Goal: Use online tool/utility: Use online tool/utility

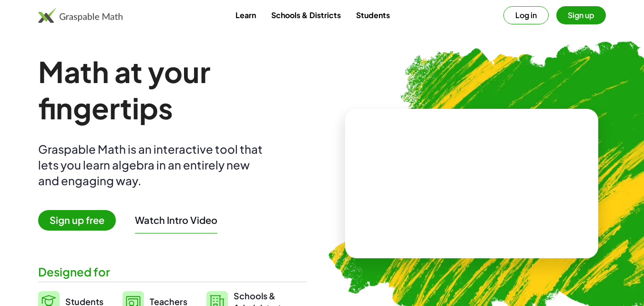
click at [17, 159] on main "Math at your fingertips Graspable Math is an interactive tool that lets you lea…" at bounding box center [322, 183] width 644 height 260
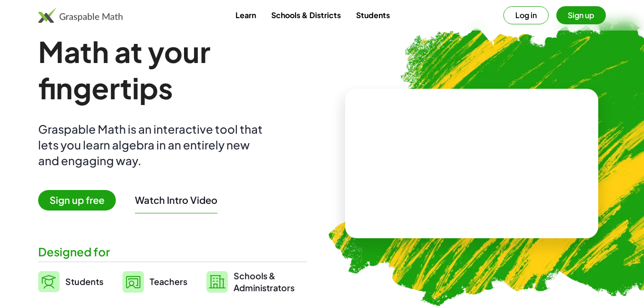
scroll to position [19, 0]
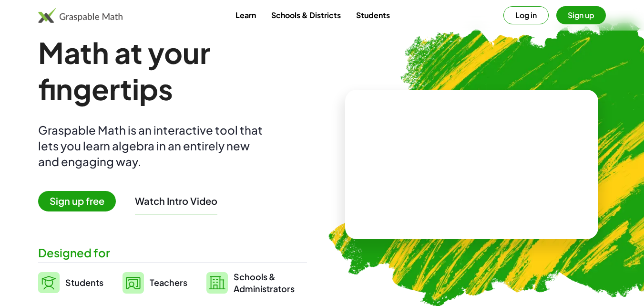
click at [89, 199] on span "Sign up free" at bounding box center [77, 201] width 78 height 20
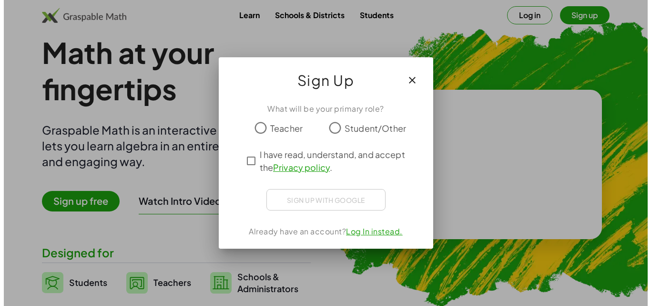
scroll to position [0, 0]
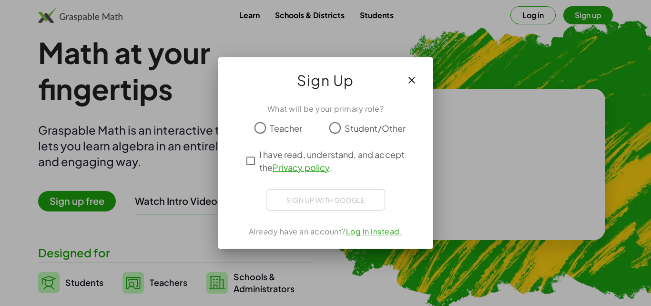
click at [349, 127] on span "Student/Other" at bounding box center [375, 128] width 61 height 13
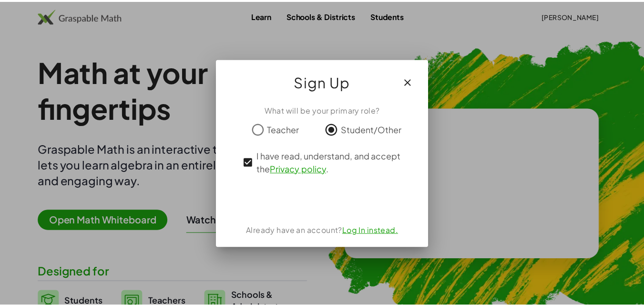
scroll to position [19, 0]
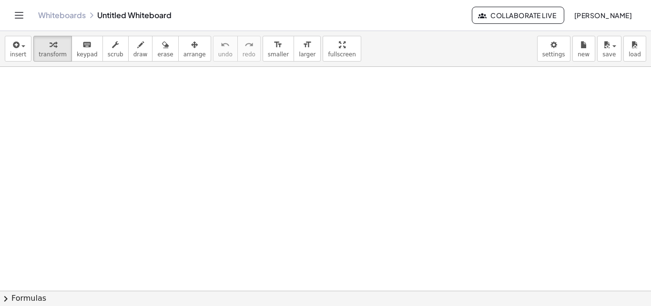
drag, startPoint x: 80, startPoint y: 143, endPoint x: 90, endPoint y: 144, distance: 10.5
click at [137, 45] on icon "button" at bounding box center [140, 44] width 7 height 11
drag, startPoint x: 64, startPoint y: 129, endPoint x: 58, endPoint y: 153, distance: 25.2
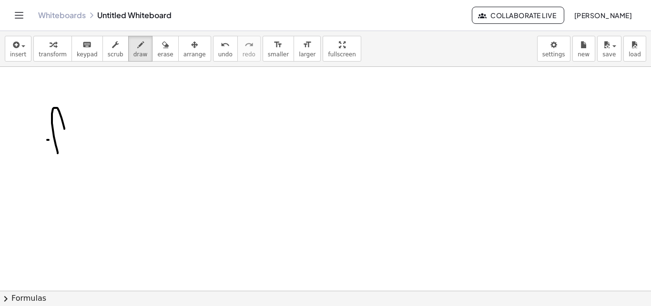
drag, startPoint x: 47, startPoint y: 140, endPoint x: 86, endPoint y: 139, distance: 38.6
drag, startPoint x: 98, startPoint y: 116, endPoint x: 94, endPoint y: 133, distance: 17.1
click at [20, 48] on span "button" at bounding box center [21, 45] width 2 height 7
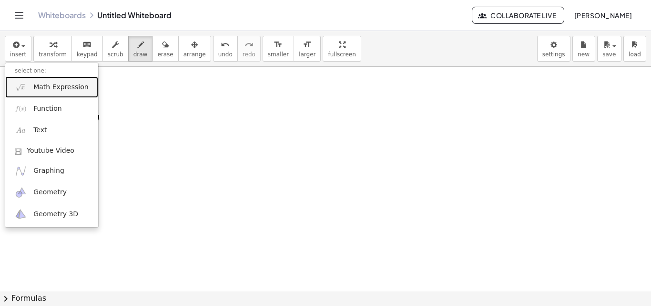
click at [58, 85] on span "Math Expression" at bounding box center [60, 87] width 55 height 10
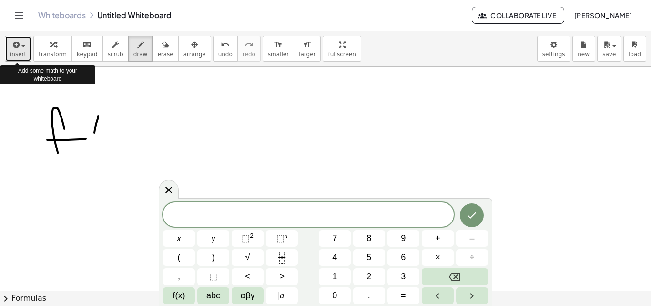
click at [16, 47] on icon "button" at bounding box center [15, 44] width 9 height 11
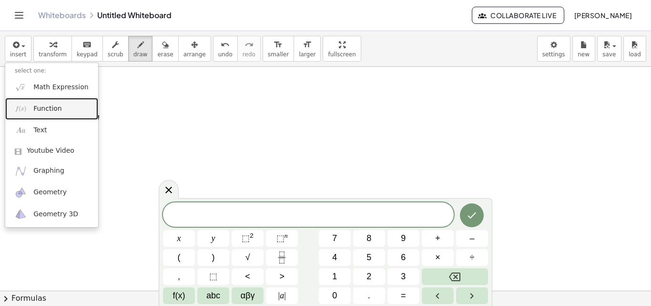
click at [30, 116] on link "Function" at bounding box center [51, 108] width 93 height 21
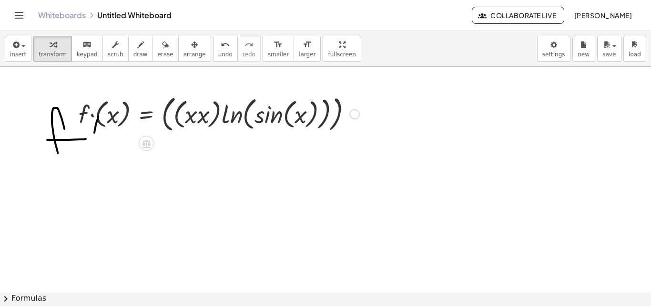
click at [72, 117] on div at bounding box center [71, 113] width 14 height 48
drag, startPoint x: 59, startPoint y: 130, endPoint x: 57, endPoint y: 137, distance: 7.9
drag, startPoint x: 57, startPoint y: 137, endPoint x: 47, endPoint y: 161, distance: 25.8
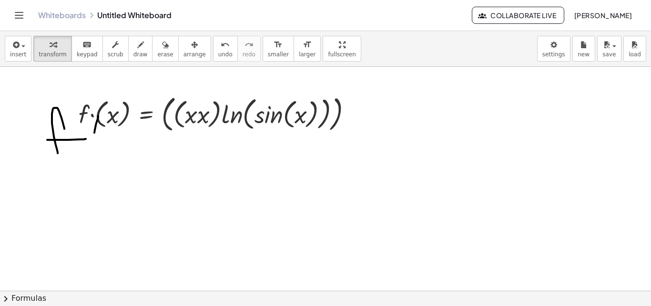
drag, startPoint x: 73, startPoint y: 162, endPoint x: 46, endPoint y: 113, distance: 55.3
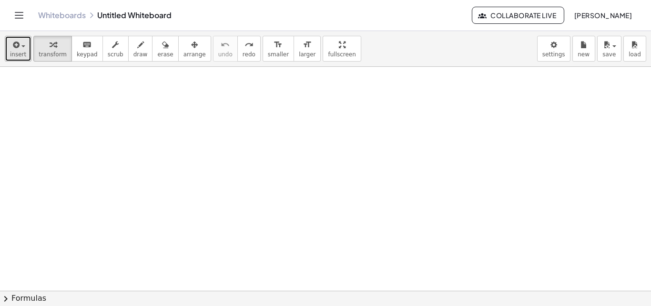
click at [15, 51] on span "insert" at bounding box center [18, 54] width 16 height 7
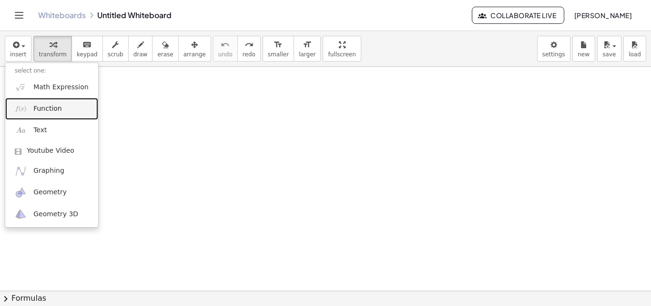
click at [37, 106] on span "Function" at bounding box center [47, 109] width 29 height 10
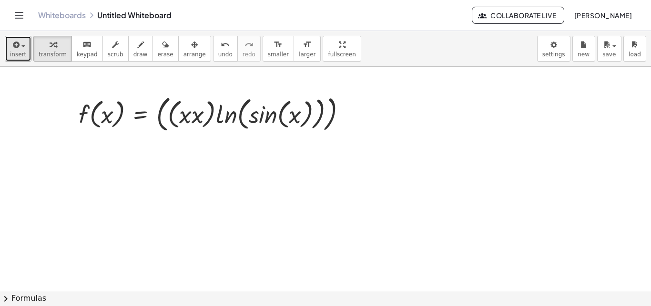
click at [28, 58] on button "insert" at bounding box center [18, 49] width 27 height 26
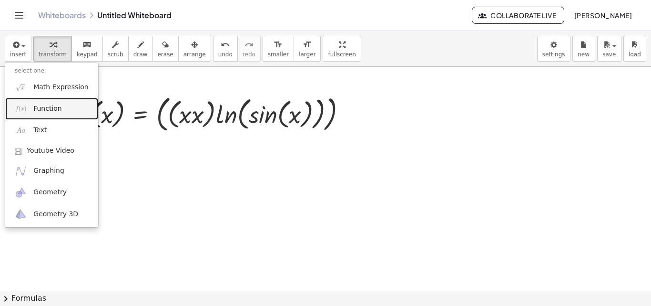
click at [39, 110] on span "Function" at bounding box center [47, 109] width 29 height 10
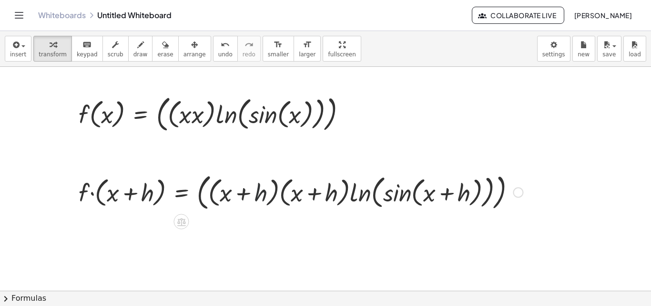
click at [255, 190] on div at bounding box center [301, 191] width 454 height 43
drag, startPoint x: 282, startPoint y: 194, endPoint x: 201, endPoint y: 168, distance: 85.2
drag, startPoint x: 306, startPoint y: 189, endPoint x: 251, endPoint y: 192, distance: 55.4
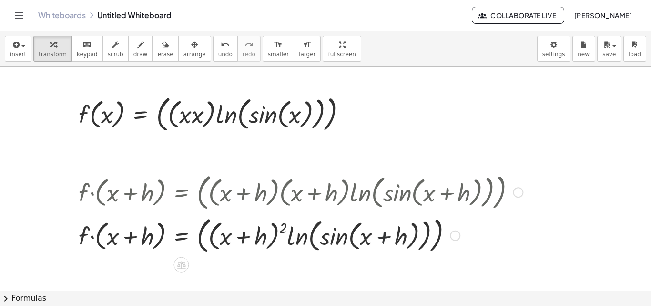
click at [381, 237] on div at bounding box center [301, 234] width 454 height 43
click at [332, 237] on div at bounding box center [301, 234] width 454 height 43
click at [291, 239] on div at bounding box center [301, 234] width 454 height 43
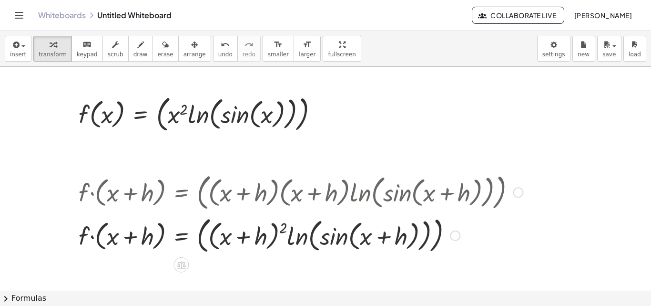
click at [129, 200] on div at bounding box center [301, 191] width 454 height 43
click at [512, 193] on div at bounding box center [301, 191] width 454 height 43
click at [516, 193] on div at bounding box center [518, 192] width 10 height 10
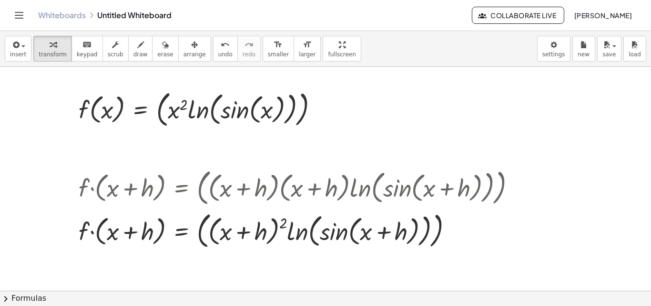
scroll to position [3, 0]
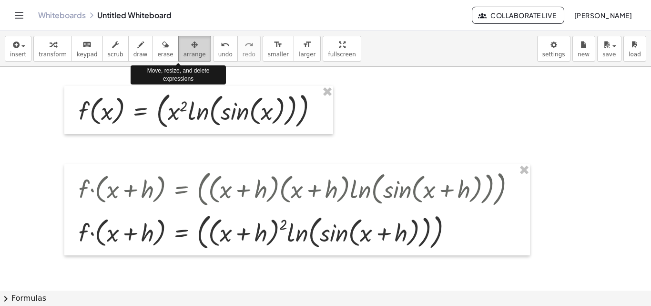
click at [184, 51] on span "arrange" at bounding box center [195, 54] width 22 height 7
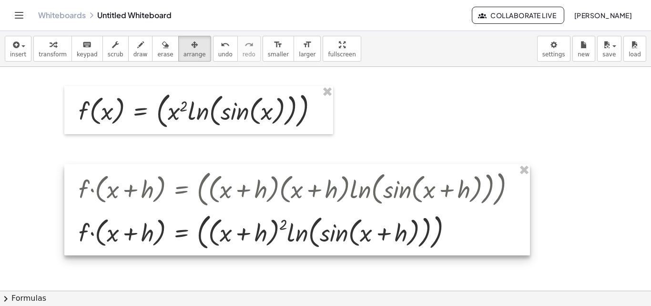
click at [425, 194] on div at bounding box center [297, 209] width 466 height 91
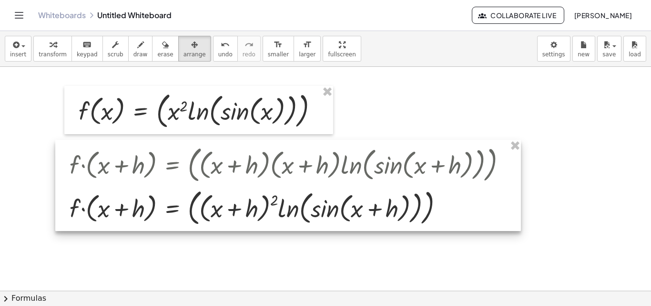
drag, startPoint x: 388, startPoint y: 189, endPoint x: 379, endPoint y: 165, distance: 25.8
click at [379, 165] on div at bounding box center [288, 185] width 466 height 91
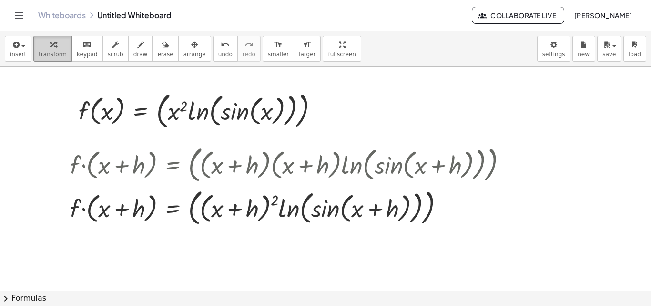
click at [50, 45] on icon "button" at bounding box center [53, 44] width 7 height 11
click at [57, 56] on span "transform" at bounding box center [53, 54] width 28 height 7
click at [160, 163] on div at bounding box center [292, 163] width 454 height 43
click at [169, 211] on div at bounding box center [292, 206] width 454 height 43
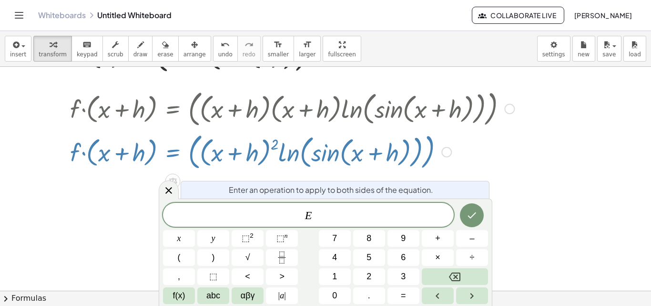
scroll to position [60, 0]
click at [168, 191] on icon at bounding box center [168, 190] width 7 height 7
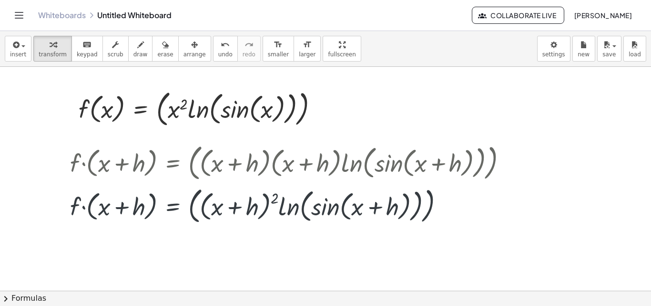
scroll to position [3, 0]
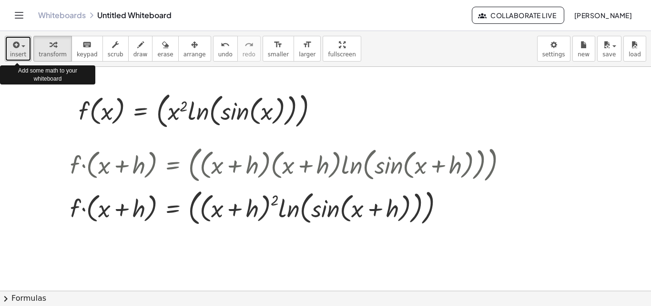
click at [11, 54] on span "insert" at bounding box center [18, 54] width 16 height 7
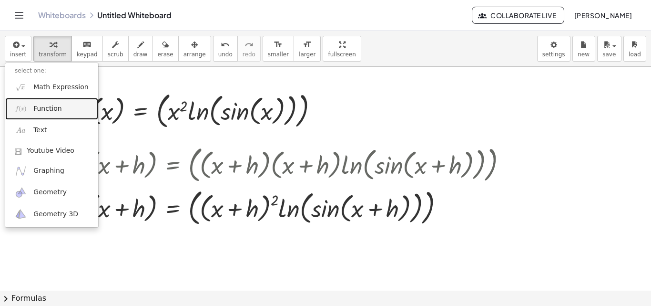
click at [52, 112] on span "Function" at bounding box center [47, 109] width 29 height 10
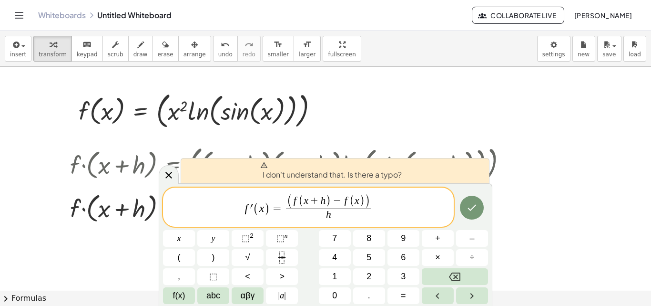
click at [270, 214] on span "f ′ ( x ) = ( f ( x + h ) − f ( x ) ) h ​ ​" at bounding box center [308, 207] width 291 height 29
click at [241, 218] on span "​ f ′ ( x ) = ( f ( x + h ) − f ( x ) ) h ​" at bounding box center [308, 207] width 291 height 29
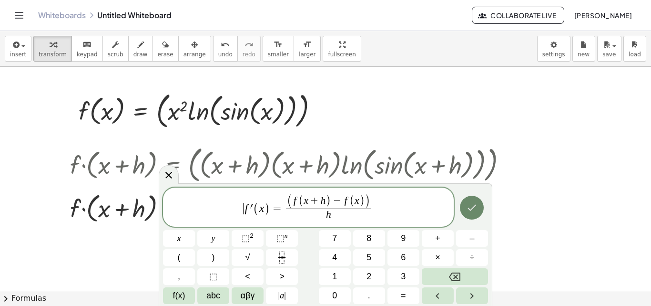
click at [472, 210] on icon "Done" at bounding box center [471, 207] width 11 height 11
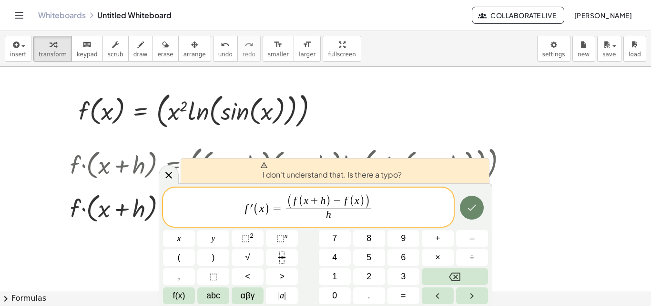
click at [472, 210] on icon "Done" at bounding box center [471, 207] width 11 height 11
click at [392, 214] on span "f ′ ( x ) = ( f ( x + h ) − f ( x ) ) h ​ ​" at bounding box center [308, 207] width 291 height 29
click at [238, 211] on span "​ f ′ ( x ) = ( f ( x + h ) − f ( x ) ) h ​" at bounding box center [308, 207] width 291 height 29
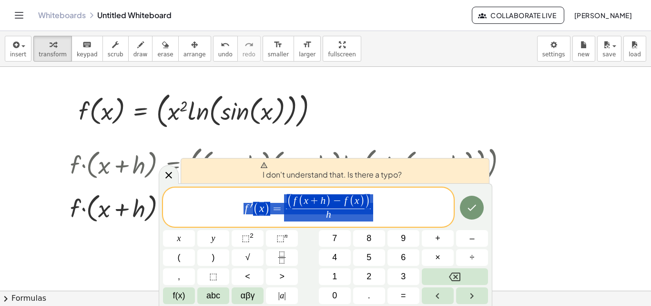
drag, startPoint x: 413, startPoint y: 209, endPoint x: 196, endPoint y: 202, distance: 217.0
click at [196, 202] on span "f ′ ( x ) = ( f ( x + h ) − f ( x ) ) h ​" at bounding box center [308, 207] width 291 height 29
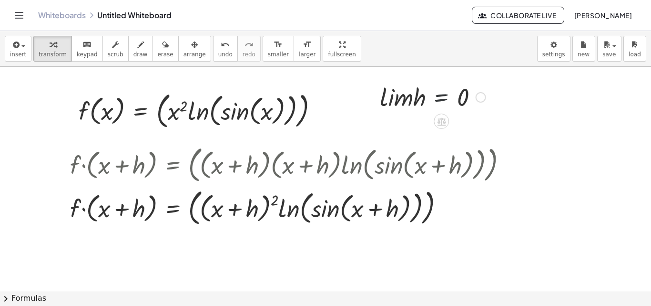
click at [445, 90] on div at bounding box center [432, 96] width 115 height 32
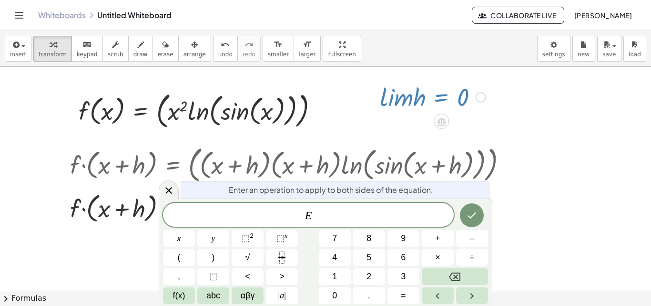
click at [478, 96] on div at bounding box center [481, 97] width 10 height 10
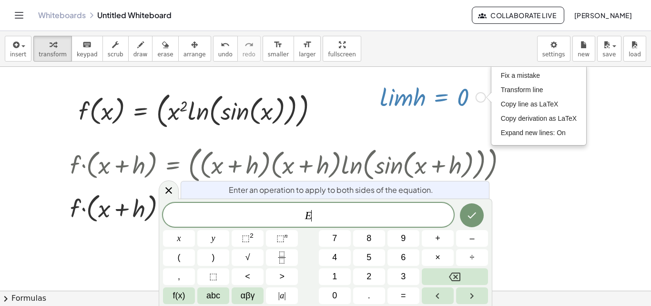
click at [425, 102] on div at bounding box center [432, 96] width 115 height 32
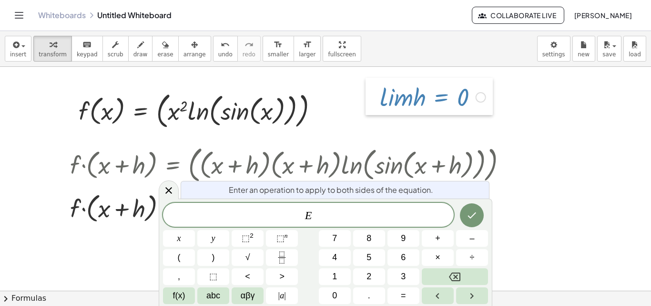
drag, startPoint x: 425, startPoint y: 101, endPoint x: 377, endPoint y: 99, distance: 48.2
click at [377, 99] on div at bounding box center [373, 96] width 14 height 37
drag, startPoint x: 416, startPoint y: 98, endPoint x: 453, endPoint y: 115, distance: 41.6
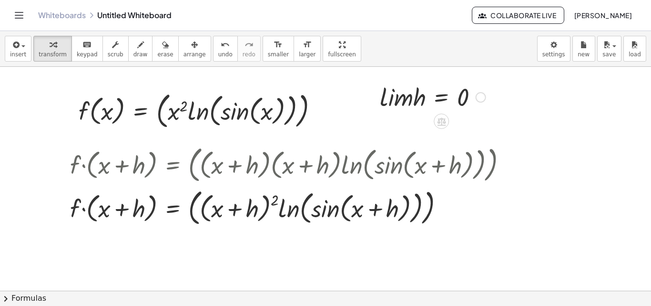
click at [482, 99] on div "Fix a mistake Transform line Copy line as LaTeX Copy derivation as LaTeX Expand…" at bounding box center [481, 97] width 10 height 10
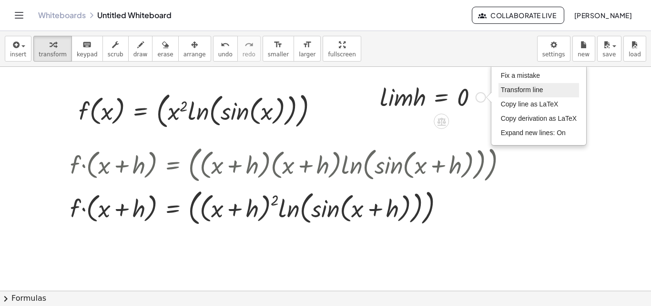
click at [506, 84] on li "Transform line" at bounding box center [539, 90] width 81 height 14
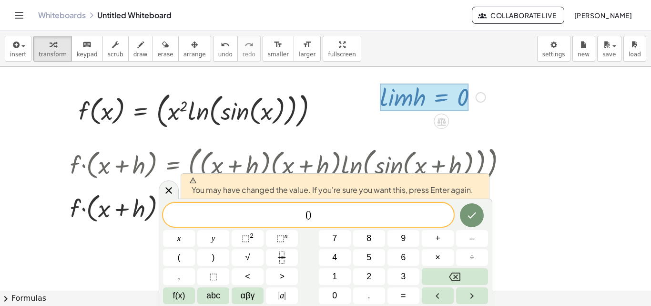
click at [382, 206] on div "0 ​" at bounding box center [308, 215] width 291 height 24
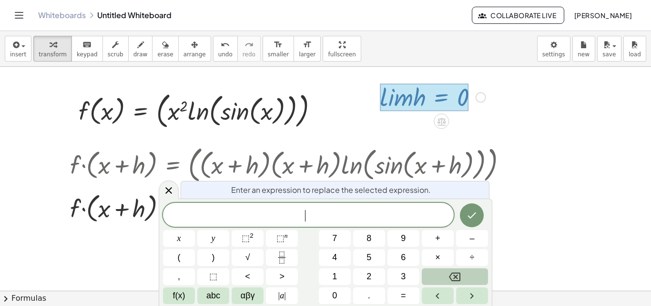
click at [459, 278] on icon "Backspace" at bounding box center [454, 276] width 11 height 11
click at [463, 131] on body "Graspable Math Activities Whiteboards Classes Account v1.28.3 | Privacy policy …" at bounding box center [325, 153] width 651 height 306
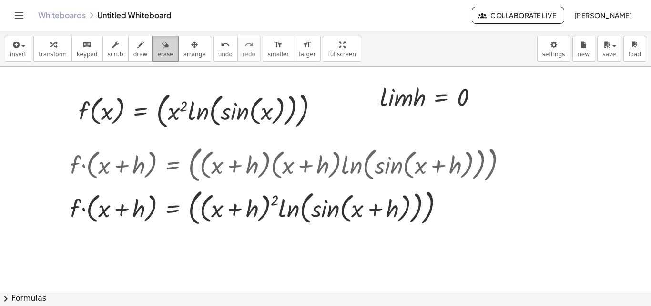
click at [162, 49] on button "erase" at bounding box center [165, 49] width 26 height 26
drag, startPoint x: 417, startPoint y: 100, endPoint x: 382, endPoint y: 93, distance: 35.1
drag, startPoint x: 414, startPoint y: 85, endPoint x: 472, endPoint y: 96, distance: 58.7
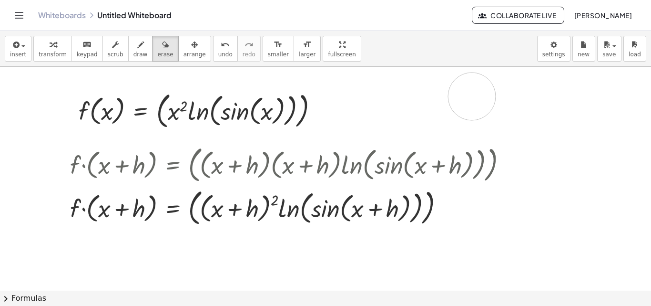
drag, startPoint x: 506, startPoint y: 114, endPoint x: 517, endPoint y: 130, distance: 18.8
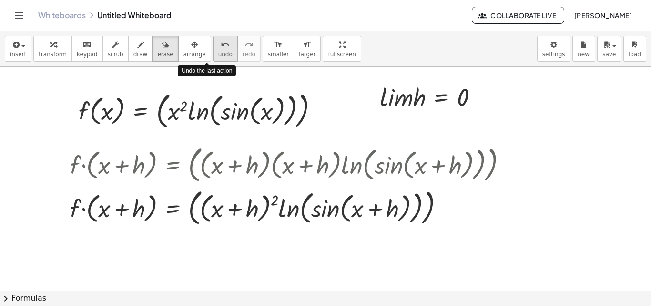
click at [221, 43] on icon "undo" at bounding box center [225, 44] width 9 height 11
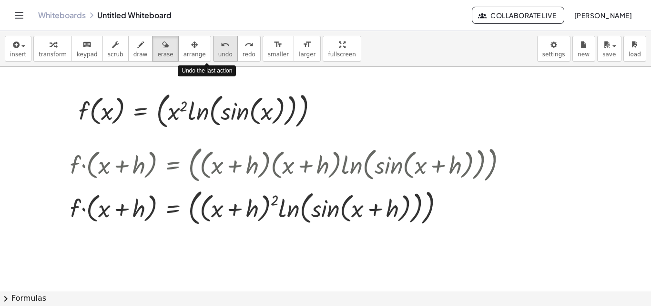
click at [221, 43] on icon "undo" at bounding box center [225, 44] width 9 height 11
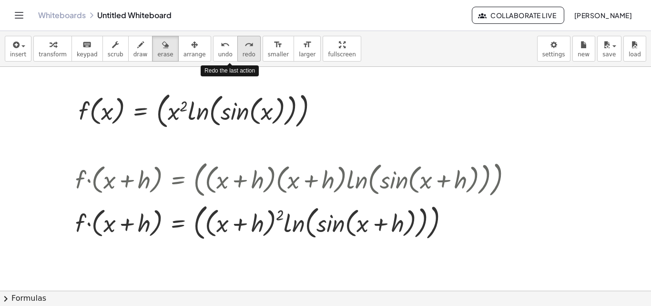
click at [243, 51] on span "redo" at bounding box center [249, 54] width 13 height 7
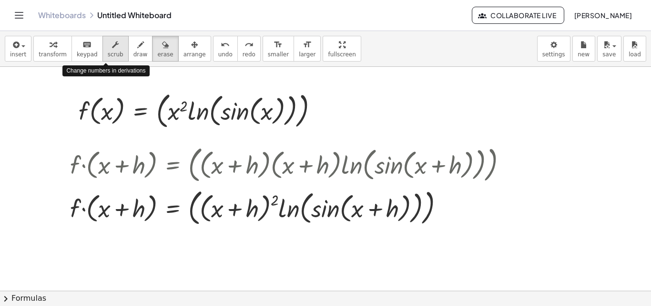
click at [112, 50] on icon "button" at bounding box center [115, 44] width 7 height 11
click at [322, 115] on div at bounding box center [321, 110] width 10 height 10
click at [116, 57] on button "scrub" at bounding box center [115, 49] width 26 height 26
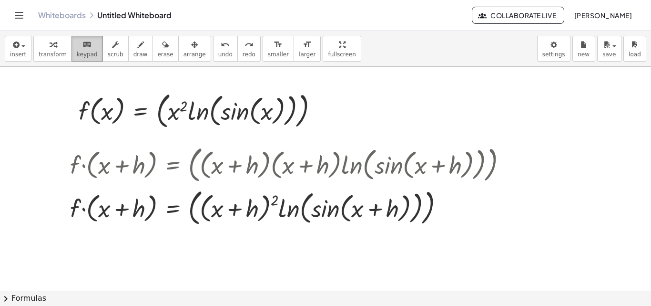
click at [77, 51] on span "keypad" at bounding box center [87, 54] width 21 height 7
click at [82, 45] on icon "keyboard" at bounding box center [86, 44] width 9 height 11
click at [108, 147] on div at bounding box center [292, 163] width 454 height 43
click at [108, 148] on div at bounding box center [292, 163] width 454 height 43
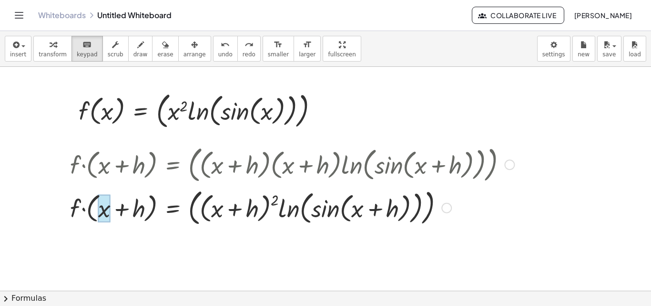
click at [103, 212] on div at bounding box center [104, 208] width 12 height 28
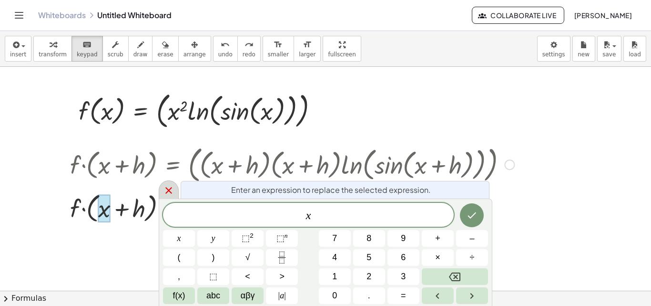
click at [172, 191] on icon at bounding box center [168, 189] width 11 height 11
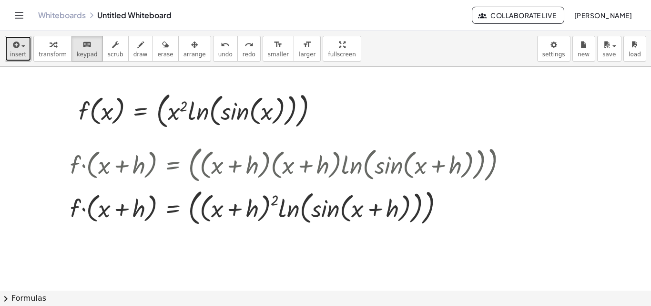
click at [17, 49] on icon "button" at bounding box center [15, 44] width 9 height 11
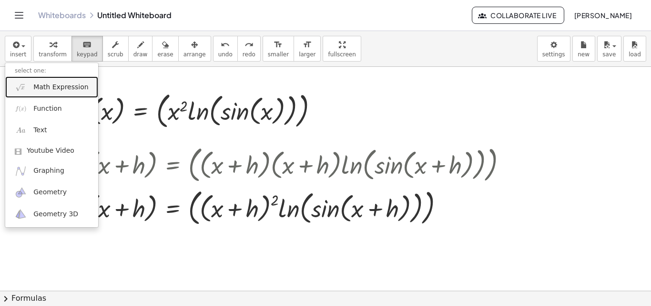
click at [46, 92] on link "Math Expression" at bounding box center [51, 86] width 93 height 21
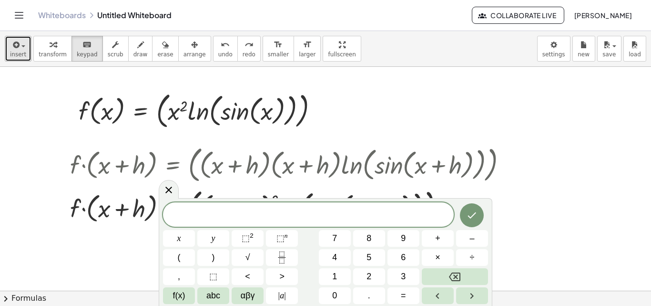
click at [20, 48] on span "button" at bounding box center [21, 45] width 2 height 7
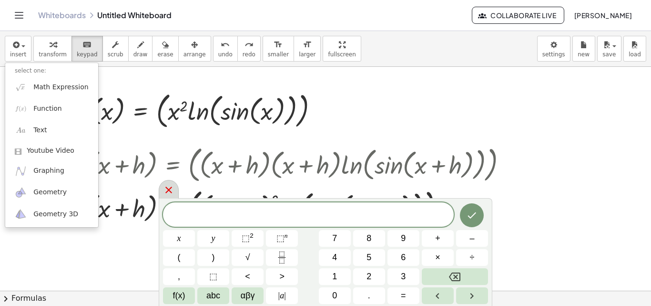
click at [168, 187] on icon at bounding box center [168, 189] width 11 height 11
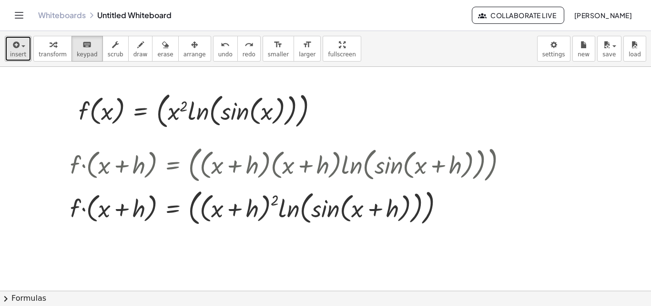
click at [17, 51] on span "insert" at bounding box center [18, 54] width 16 height 7
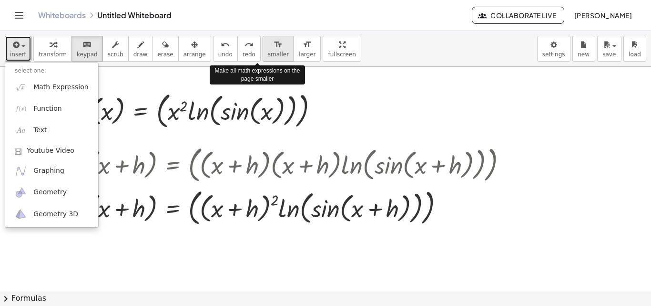
click at [268, 51] on span "smaller" at bounding box center [278, 54] width 21 height 7
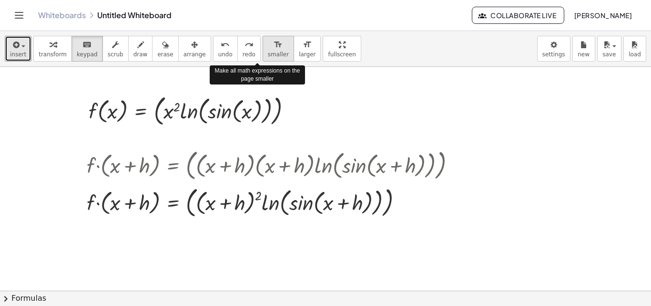
click at [268, 51] on span "smaller" at bounding box center [278, 54] width 21 height 7
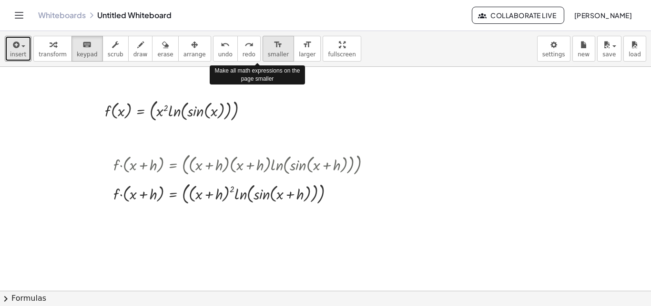
click at [268, 51] on span "smaller" at bounding box center [278, 54] width 21 height 7
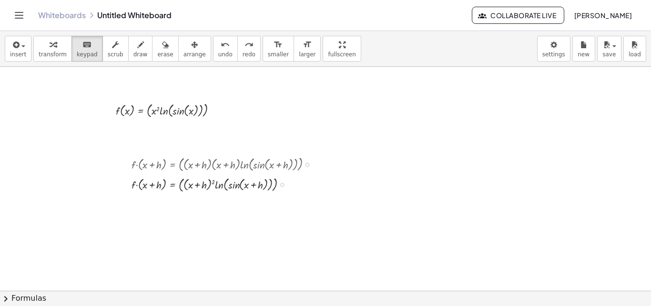
click at [217, 169] on div at bounding box center [225, 163] width 197 height 20
click at [178, 57] on button "arrange" at bounding box center [194, 49] width 33 height 26
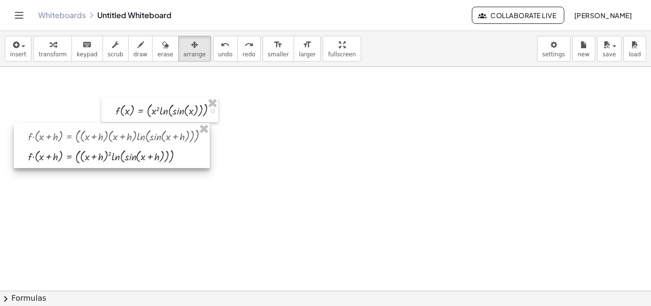
drag, startPoint x: 195, startPoint y: 187, endPoint x: 92, endPoint y: 166, distance: 104.7
click at [92, 166] on div at bounding box center [112, 145] width 196 height 45
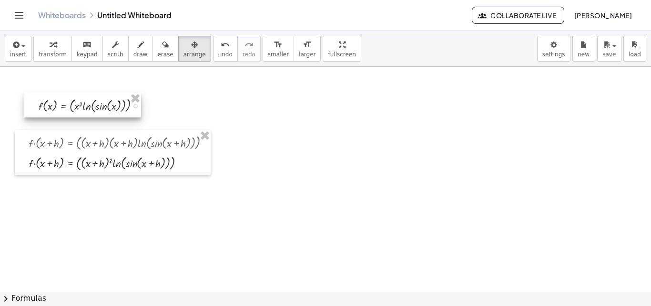
drag, startPoint x: 135, startPoint y: 115, endPoint x: 47, endPoint y: 110, distance: 87.9
click at [47, 110] on div at bounding box center [82, 104] width 117 height 25
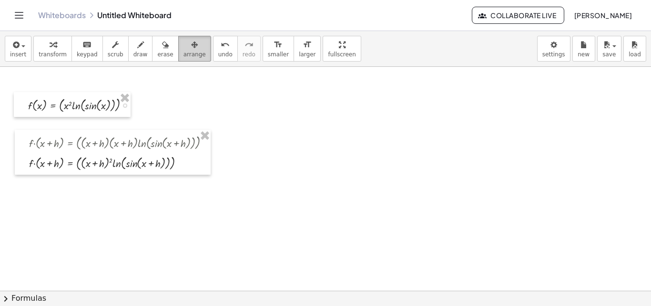
click at [184, 55] on span "arrange" at bounding box center [195, 54] width 22 height 7
click at [133, 53] on span "draw" at bounding box center [140, 54] width 14 height 7
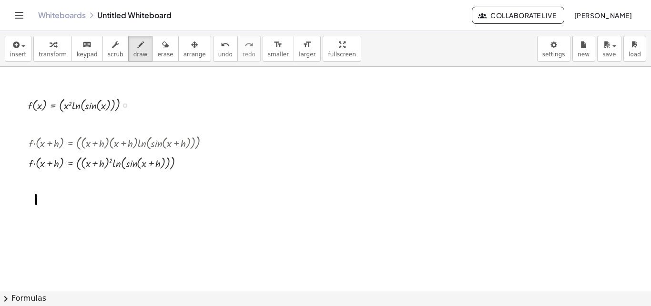
drag, startPoint x: 36, startPoint y: 194, endPoint x: 36, endPoint y: 204, distance: 9.5
drag, startPoint x: 42, startPoint y: 199, endPoint x: 42, endPoint y: 204, distance: 5.2
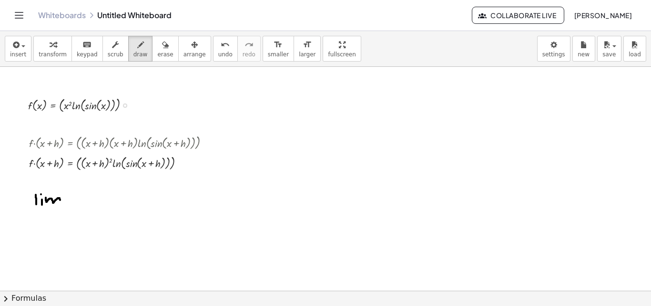
drag, startPoint x: 46, startPoint y: 197, endPoint x: 61, endPoint y: 202, distance: 15.4
drag, startPoint x: 38, startPoint y: 218, endPoint x: 33, endPoint y: 226, distance: 9.3
drag, startPoint x: 31, startPoint y: 220, endPoint x: 39, endPoint y: 225, distance: 9.8
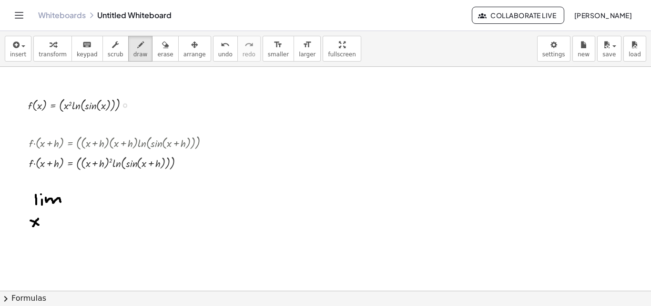
drag, startPoint x: 47, startPoint y: 221, endPoint x: 54, endPoint y: 221, distance: 7.2
drag, startPoint x: 37, startPoint y: 213, endPoint x: 43, endPoint y: 226, distance: 14.7
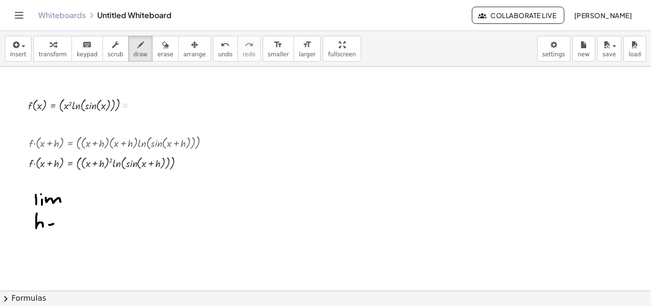
drag, startPoint x: 49, startPoint y: 224, endPoint x: 58, endPoint y: 224, distance: 9.1
drag, startPoint x: 56, startPoint y: 220, endPoint x: 58, endPoint y: 226, distance: 6.9
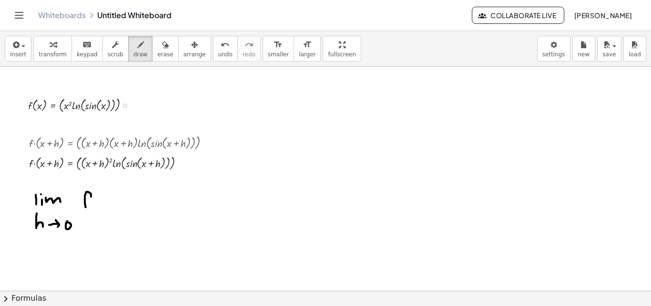
drag, startPoint x: 91, startPoint y: 196, endPoint x: 86, endPoint y: 207, distance: 12.2
drag, startPoint x: 80, startPoint y: 204, endPoint x: 89, endPoint y: 204, distance: 8.6
drag, startPoint x: 102, startPoint y: 198, endPoint x: 103, endPoint y: 208, distance: 10.1
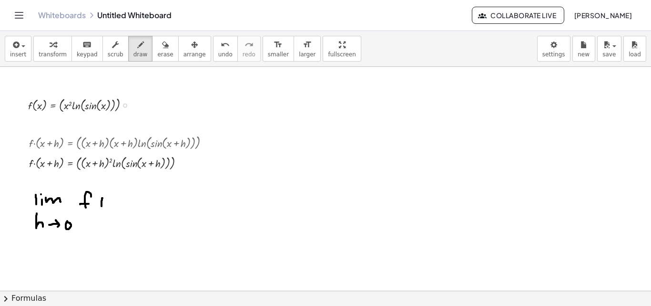
drag, startPoint x: 115, startPoint y: 199, endPoint x: 108, endPoint y: 205, distance: 9.8
drag, startPoint x: 108, startPoint y: 202, endPoint x: 112, endPoint y: 205, distance: 5.7
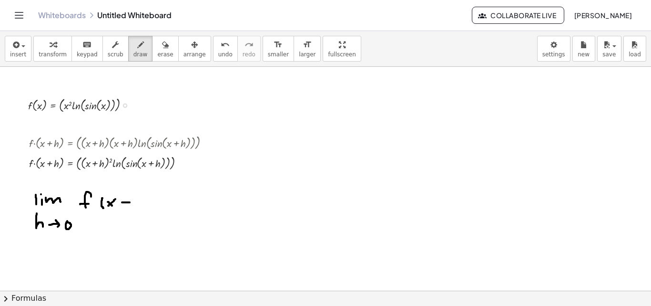
drag, startPoint x: 122, startPoint y: 202, endPoint x: 130, endPoint y: 202, distance: 7.6
drag, startPoint x: 127, startPoint y: 198, endPoint x: 126, endPoint y: 206, distance: 8.6
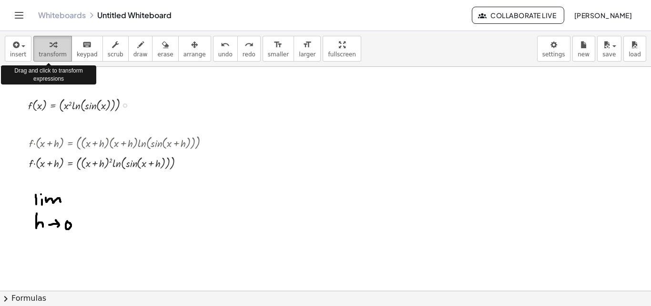
click at [53, 43] on div "button" at bounding box center [53, 44] width 28 height 11
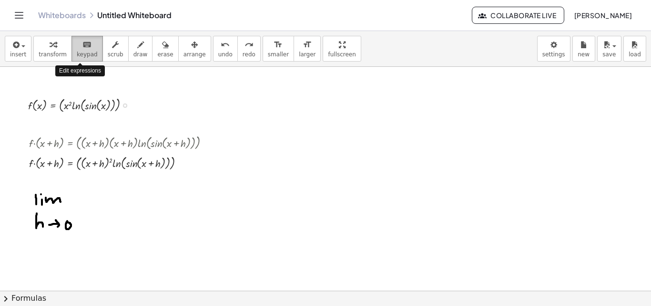
click at [91, 50] on button "keyboard keypad" at bounding box center [86, 49] width 31 height 26
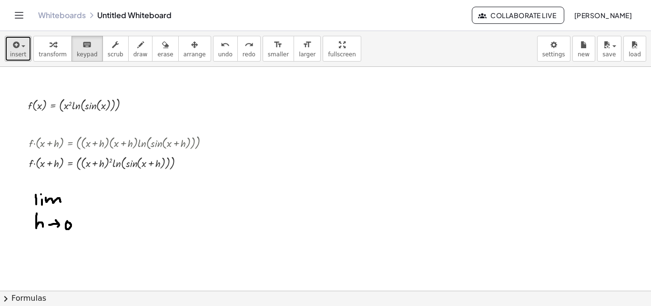
click at [22, 48] on div "button" at bounding box center [18, 44] width 16 height 11
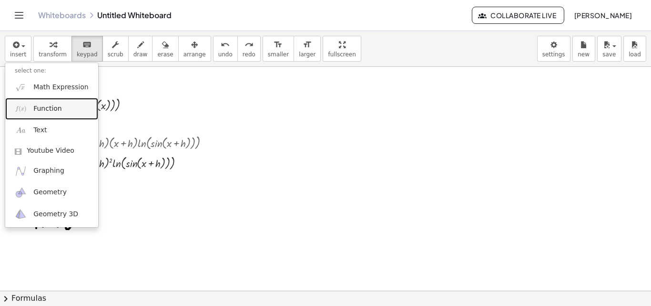
click at [32, 107] on link "Function" at bounding box center [51, 108] width 93 height 21
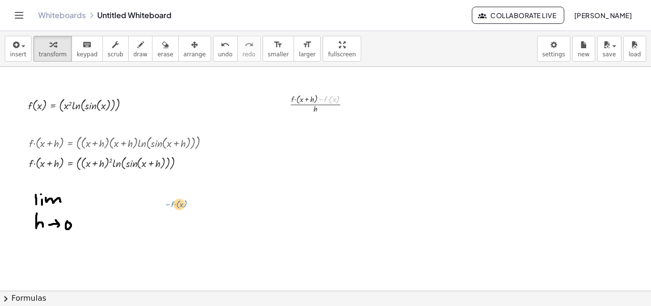
drag, startPoint x: 326, startPoint y: 103, endPoint x: 144, endPoint y: 211, distance: 211.6
click at [191, 49] on icon "button" at bounding box center [194, 44] width 7 height 11
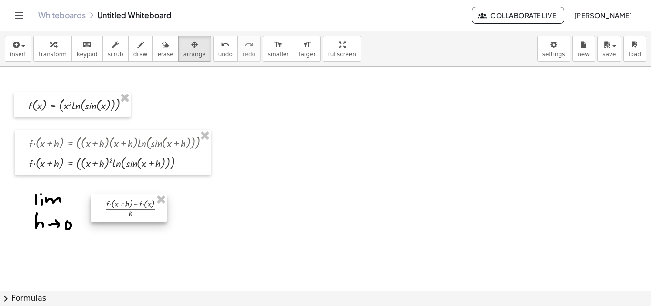
drag, startPoint x: 321, startPoint y: 101, endPoint x: 131, endPoint y: 207, distance: 218.1
click at [131, 207] on div at bounding box center [129, 208] width 76 height 28
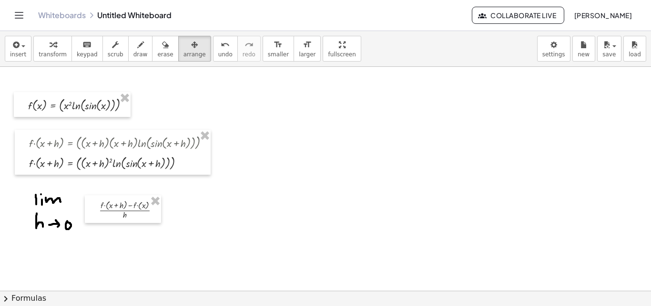
drag, startPoint x: 32, startPoint y: 194, endPoint x: 61, endPoint y: 210, distance: 33.1
click at [18, 49] on icon "button" at bounding box center [15, 44] width 9 height 11
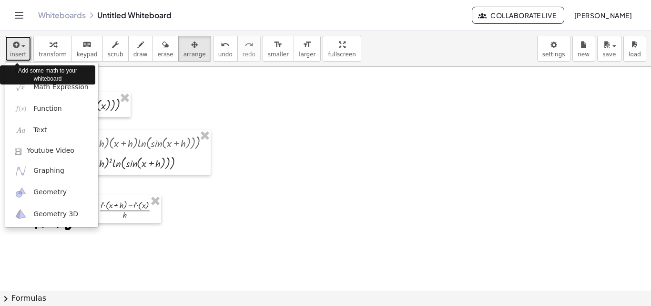
click at [18, 49] on icon "button" at bounding box center [15, 44] width 9 height 11
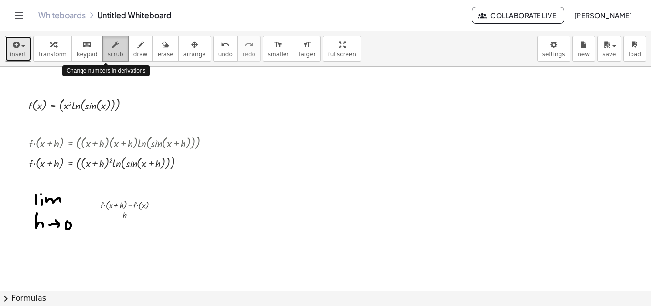
click at [112, 49] on icon "button" at bounding box center [115, 44] width 7 height 11
click at [121, 206] on div at bounding box center [133, 208] width 78 height 23
click at [155, 210] on div at bounding box center [155, 210] width 4 height 4
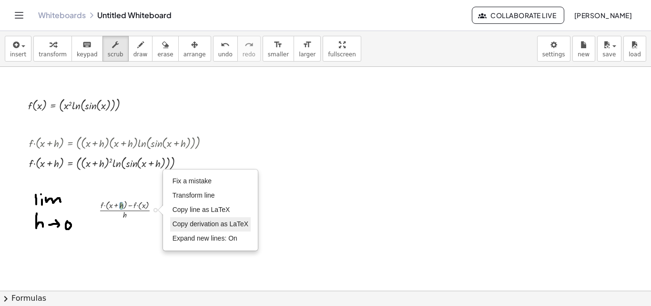
click at [199, 224] on span "Copy derivation as LaTeX" at bounding box center [211, 224] width 76 height 8
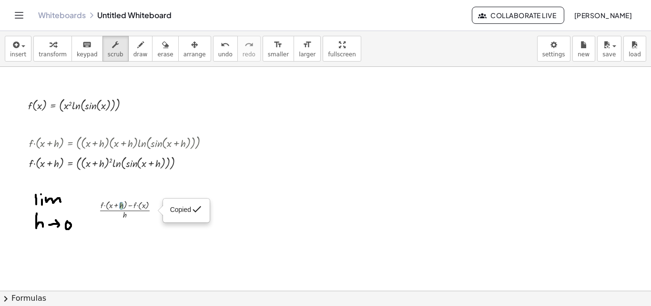
click at [161, 168] on div at bounding box center [122, 162] width 197 height 20
click at [150, 163] on div at bounding box center [122, 162] width 197 height 20
click at [109, 202] on div at bounding box center [133, 208] width 78 height 23
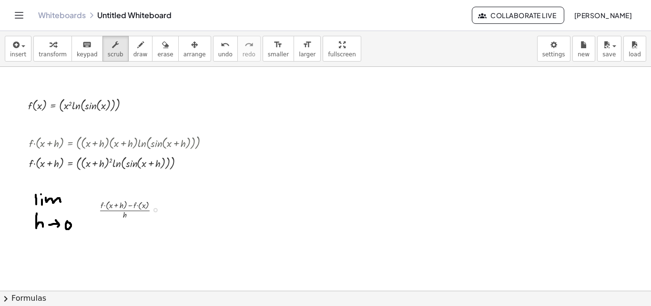
click at [109, 202] on div at bounding box center [133, 208] width 78 height 23
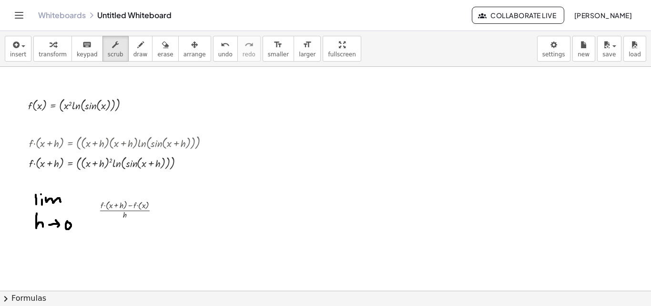
drag, startPoint x: 12, startPoint y: 186, endPoint x: 204, endPoint y: 264, distance: 206.8
drag, startPoint x: 204, startPoint y: 264, endPoint x: 20, endPoint y: 183, distance: 200.0
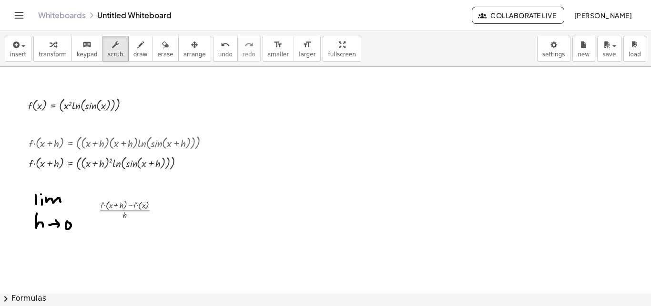
click at [12, 294] on button "chevron_right Formulas" at bounding box center [325, 297] width 651 height 15
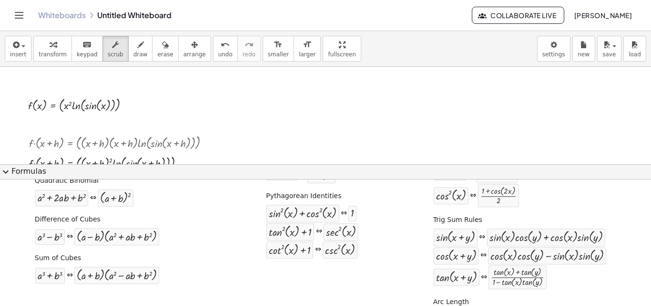
scroll to position [172, 0]
click at [18, 171] on button "expand_more Formulas" at bounding box center [325, 171] width 651 height 15
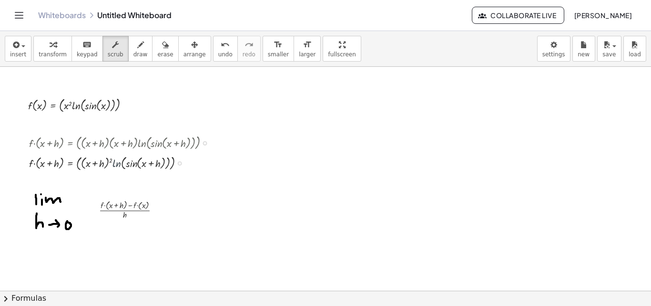
drag, startPoint x: 117, startPoint y: 163, endPoint x: 126, endPoint y: 163, distance: 9.1
click at [126, 163] on div at bounding box center [122, 162] width 197 height 20
click at [59, 57] on span "transform" at bounding box center [53, 54] width 28 height 7
drag, startPoint x: 119, startPoint y: 162, endPoint x: 130, endPoint y: 163, distance: 11.5
click at [130, 163] on div at bounding box center [122, 162] width 197 height 20
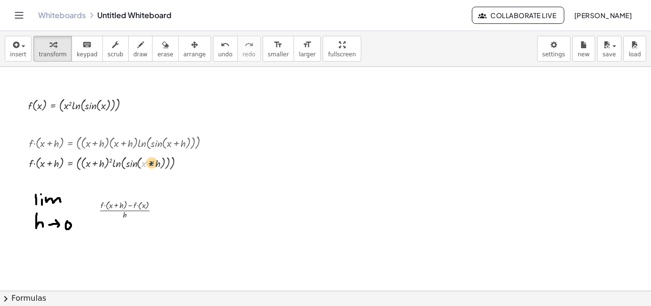
drag, startPoint x: 145, startPoint y: 163, endPoint x: 154, endPoint y: 162, distance: 9.6
click at [154, 162] on div at bounding box center [122, 162] width 197 height 20
drag, startPoint x: 159, startPoint y: 164, endPoint x: 147, endPoint y: 162, distance: 12.6
click at [147, 162] on div at bounding box center [122, 162] width 197 height 20
drag, startPoint x: 159, startPoint y: 166, endPoint x: 100, endPoint y: 164, distance: 59.1
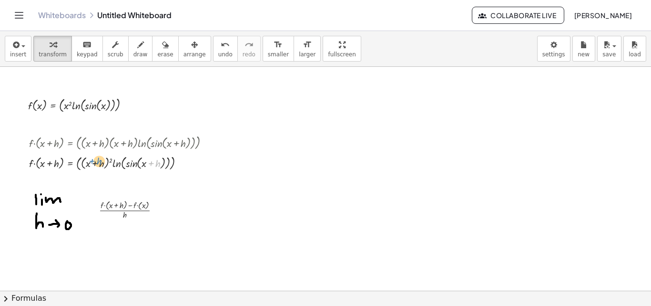
click at [100, 164] on div at bounding box center [122, 162] width 197 height 20
drag, startPoint x: 137, startPoint y: 165, endPoint x: 79, endPoint y: 165, distance: 58.6
click at [79, 165] on div at bounding box center [122, 162] width 197 height 20
drag, startPoint x: 117, startPoint y: 165, endPoint x: 81, endPoint y: 163, distance: 35.8
click at [81, 163] on div at bounding box center [122, 162] width 197 height 20
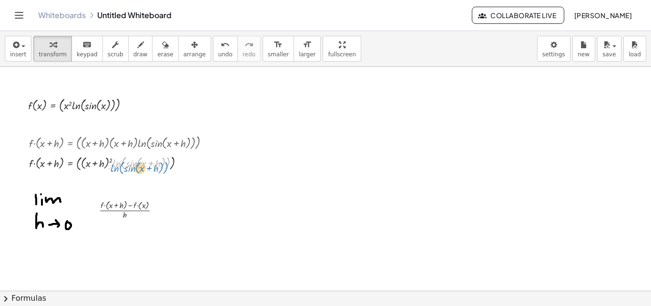
click at [114, 170] on div at bounding box center [122, 162] width 197 height 20
drag, startPoint x: 102, startPoint y: 164, endPoint x: 167, endPoint y: 164, distance: 65.3
click at [167, 164] on div at bounding box center [122, 162] width 197 height 20
drag, startPoint x: 82, startPoint y: 161, endPoint x: 149, endPoint y: 162, distance: 66.3
click at [149, 162] on div at bounding box center [122, 162] width 197 height 20
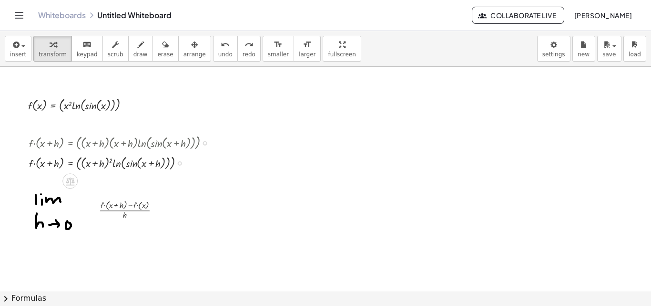
click at [96, 164] on div at bounding box center [122, 162] width 197 height 20
click at [103, 169] on div at bounding box center [122, 162] width 197 height 20
click at [106, 166] on div at bounding box center [122, 162] width 197 height 20
drag, startPoint x: 106, startPoint y: 165, endPoint x: 179, endPoint y: 175, distance: 73.6
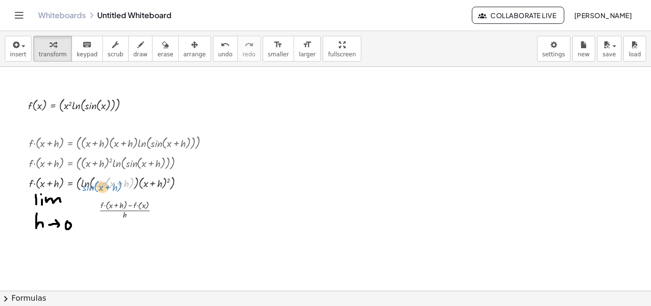
drag, startPoint x: 102, startPoint y: 184, endPoint x: 94, endPoint y: 188, distance: 8.8
click at [94, 188] on div at bounding box center [122, 182] width 197 height 20
drag, startPoint x: 84, startPoint y: 186, endPoint x: 149, endPoint y: 190, distance: 65.0
click at [149, 190] on div at bounding box center [122, 182] width 197 height 20
drag, startPoint x: 55, startPoint y: 187, endPoint x: 105, endPoint y: 200, distance: 51.6
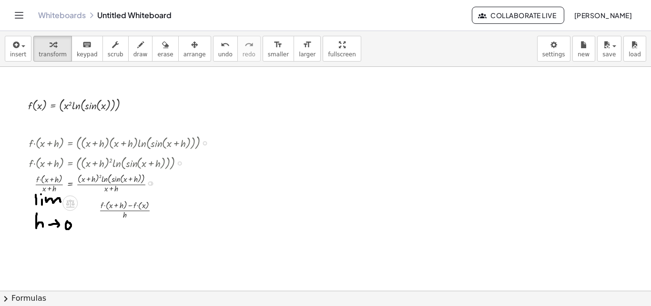
click at [53, 180] on div at bounding box center [122, 182] width 197 height 24
drag, startPoint x: 38, startPoint y: 179, endPoint x: 43, endPoint y: 183, distance: 6.1
click at [43, 183] on div at bounding box center [122, 182] width 197 height 24
drag, startPoint x: 44, startPoint y: 188, endPoint x: 47, endPoint y: 178, distance: 10.6
drag, startPoint x: 110, startPoint y: 189, endPoint x: 87, endPoint y: 177, distance: 25.4
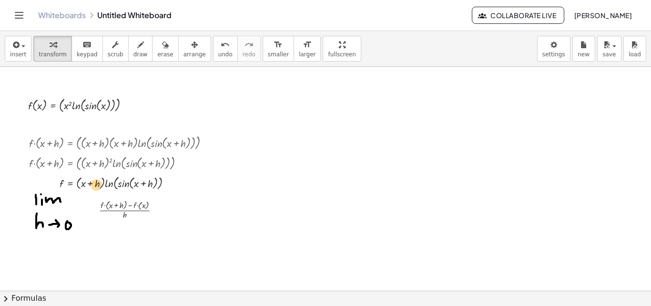
click at [91, 184] on div at bounding box center [122, 182] width 197 height 19
click at [80, 181] on div at bounding box center [122, 182] width 197 height 19
drag, startPoint x: 77, startPoint y: 181, endPoint x: 51, endPoint y: 178, distance: 25.9
click at [51, 178] on div at bounding box center [122, 182] width 197 height 19
drag, startPoint x: 116, startPoint y: 190, endPoint x: 89, endPoint y: 180, distance: 29.0
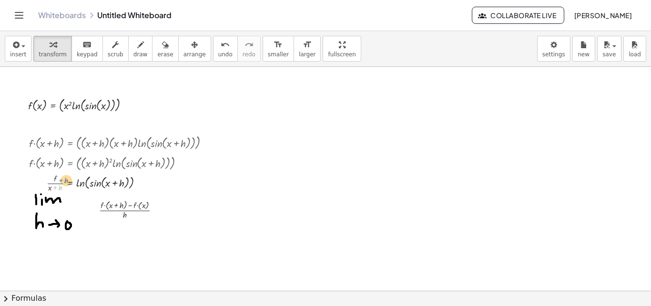
drag, startPoint x: 54, startPoint y: 188, endPoint x: 60, endPoint y: 180, distance: 9.9
click at [60, 180] on div at bounding box center [122, 182] width 197 height 22
drag, startPoint x: 49, startPoint y: 190, endPoint x: 60, endPoint y: 188, distance: 11.1
click at [60, 188] on div at bounding box center [122, 182] width 197 height 22
drag, startPoint x: 60, startPoint y: 190, endPoint x: 48, endPoint y: 190, distance: 12.4
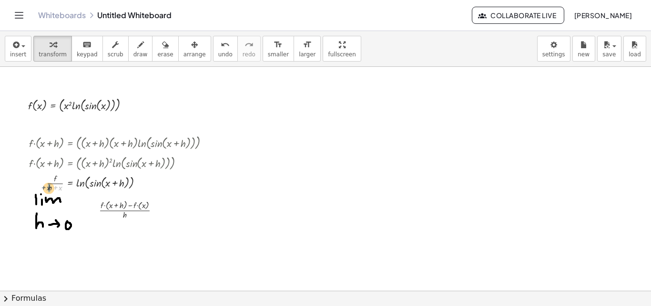
click at [48, 190] on div at bounding box center [122, 182] width 197 height 22
drag, startPoint x: 83, startPoint y: 186, endPoint x: 45, endPoint y: 179, distance: 38.8
drag, startPoint x: 52, startPoint y: 185, endPoint x: 82, endPoint y: 185, distance: 29.6
click at [51, 181] on div at bounding box center [121, 182] width 202 height 19
drag, startPoint x: 38, startPoint y: 181, endPoint x: 93, endPoint y: 192, distance: 56.8
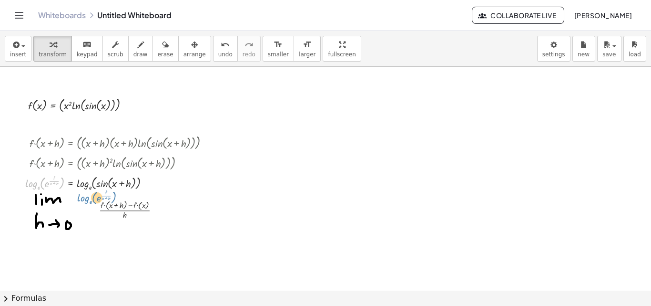
click at [93, 192] on div "· f · ( + x + h ) = ( · ( + x + h ) · ( + x + h ) · ln ( , sin ( , + x + h ) ) …" at bounding box center [111, 162] width 200 height 65
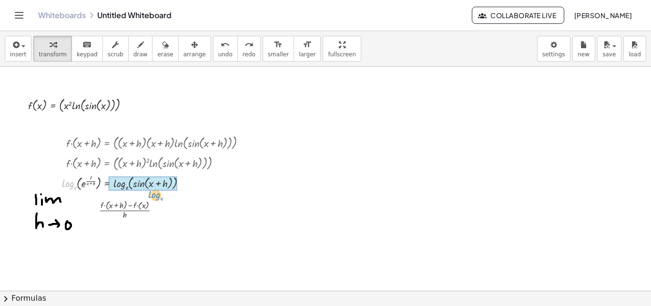
drag, startPoint x: 67, startPoint y: 186, endPoint x: 153, endPoint y: 197, distance: 86.5
click at [97, 185] on div at bounding box center [159, 182] width 197 height 18
drag, startPoint x: 88, startPoint y: 185, endPoint x: 136, endPoint y: 190, distance: 48.4
click at [136, 190] on div at bounding box center [159, 182] width 197 height 18
click at [143, 187] on div at bounding box center [158, 182] width 202 height 19
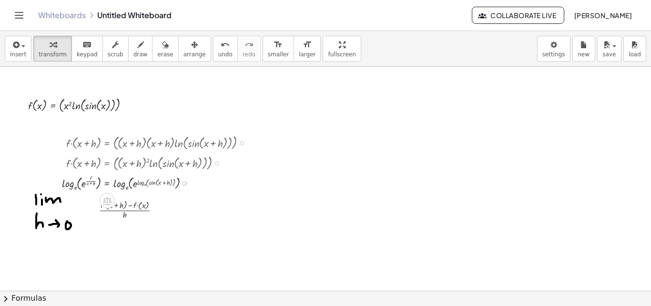
click at [143, 187] on div at bounding box center [158, 182] width 202 height 19
click at [142, 184] on div at bounding box center [158, 182] width 202 height 19
click at [93, 184] on div at bounding box center [158, 182] width 202 height 19
click at [123, 187] on div at bounding box center [158, 182] width 202 height 19
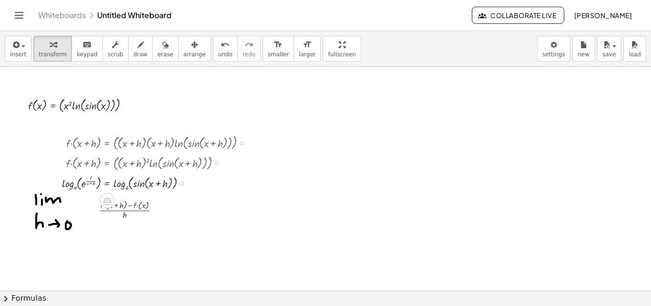
click at [123, 187] on div at bounding box center [158, 182] width 202 height 19
drag, startPoint x: 121, startPoint y: 186, endPoint x: 65, endPoint y: 185, distance: 55.8
click at [86, 186] on div at bounding box center [159, 181] width 197 height 17
click at [90, 184] on div at bounding box center [159, 182] width 197 height 18
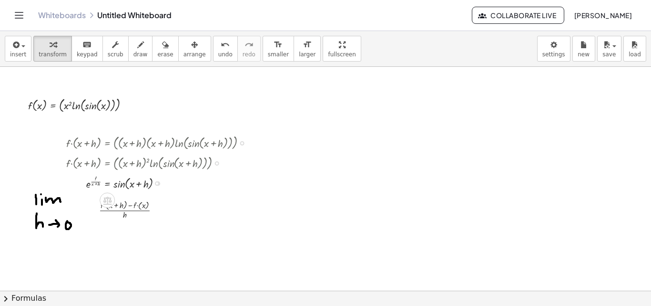
click at [88, 185] on div at bounding box center [159, 182] width 197 height 18
drag, startPoint x: 88, startPoint y: 185, endPoint x: 158, endPoint y: 190, distance: 69.8
click at [158, 190] on div at bounding box center [159, 182] width 197 height 18
click at [96, 184] on div at bounding box center [159, 182] width 197 height 18
click at [144, 191] on div at bounding box center [159, 182] width 197 height 18
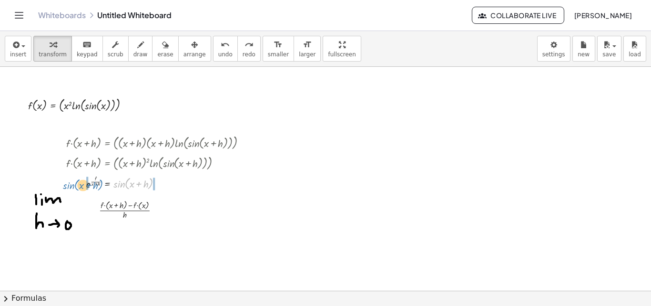
drag, startPoint x: 120, startPoint y: 184, endPoint x: 70, endPoint y: 185, distance: 50.5
click at [70, 185] on div at bounding box center [159, 182] width 197 height 18
drag, startPoint x: 89, startPoint y: 186, endPoint x: 129, endPoint y: 187, distance: 39.6
click at [129, 187] on div at bounding box center [141, 182] width 235 height 18
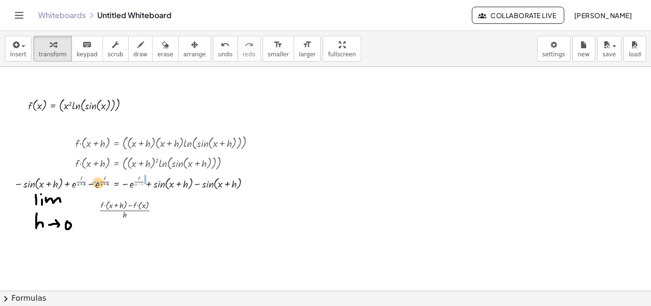
drag, startPoint x: 139, startPoint y: 184, endPoint x: 90, endPoint y: 182, distance: 48.7
click at [90, 182] on div at bounding box center [139, 182] width 258 height 18
click at [155, 182] on div at bounding box center [142, 182] width 264 height 18
click at [99, 180] on div at bounding box center [142, 182] width 264 height 18
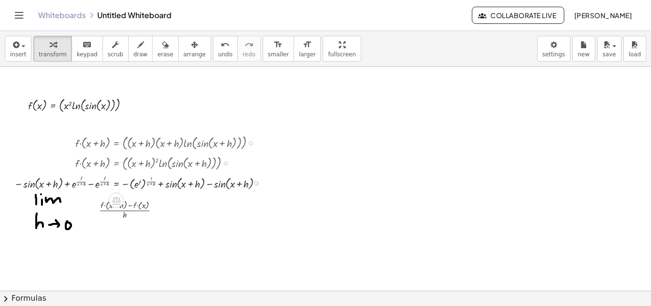
click at [81, 181] on div at bounding box center [142, 182] width 264 height 18
click at [181, 187] on div at bounding box center [168, 182] width 214 height 18
click at [171, 184] on div at bounding box center [168, 182] width 214 height 18
drag, startPoint x: 171, startPoint y: 184, endPoint x: 76, endPoint y: 191, distance: 94.6
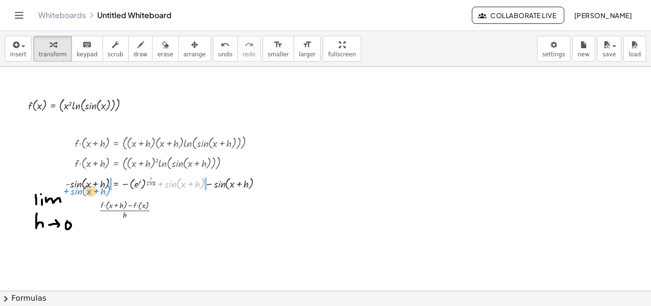
click at [76, 191] on div at bounding box center [168, 182] width 214 height 18
click at [83, 184] on div at bounding box center [167, 182] width 314 height 18
click at [51, 182] on div at bounding box center [167, 182] width 314 height 18
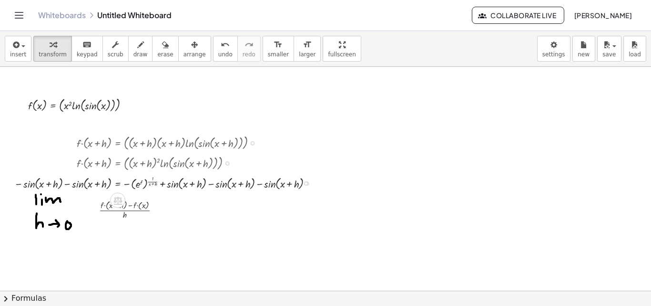
click at [67, 183] on div at bounding box center [167, 182] width 314 height 18
click at [67, 183] on div at bounding box center [192, 182] width 268 height 18
click at [262, 185] on div at bounding box center [192, 182] width 268 height 18
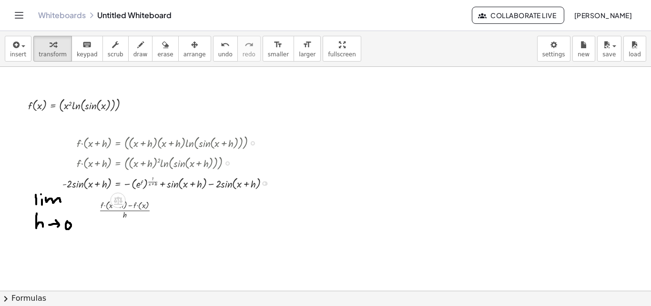
click at [163, 183] on div at bounding box center [170, 182] width 224 height 18
click at [212, 184] on div at bounding box center [170, 182] width 224 height 18
click at [262, 184] on div at bounding box center [264, 183] width 4 height 4
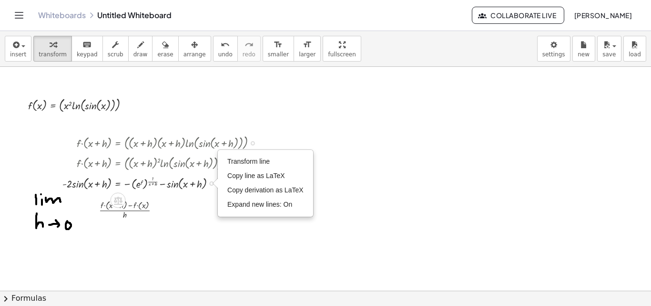
click at [206, 185] on div at bounding box center [164, 182] width 212 height 18
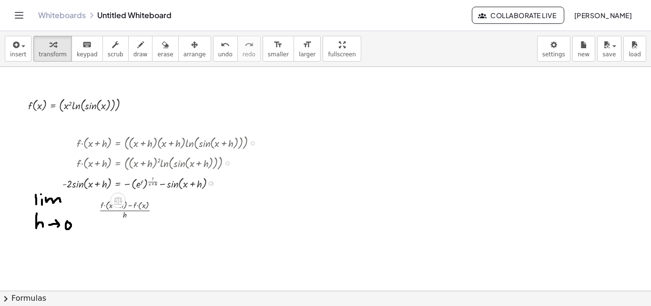
click at [69, 185] on div at bounding box center [164, 182] width 212 height 18
drag, startPoint x: 70, startPoint y: 185, endPoint x: 61, endPoint y: 186, distance: 8.6
click at [61, 186] on div "· f · ( + x + h ) = ( · ( + x + h ) · ( + x + h ) · ln ( , sin ( , + x + h ) ) …" at bounding box center [153, 162] width 210 height 64
drag, startPoint x: 77, startPoint y: 186, endPoint x: 205, endPoint y: 181, distance: 127.8
click at [205, 181] on div at bounding box center [164, 182] width 212 height 18
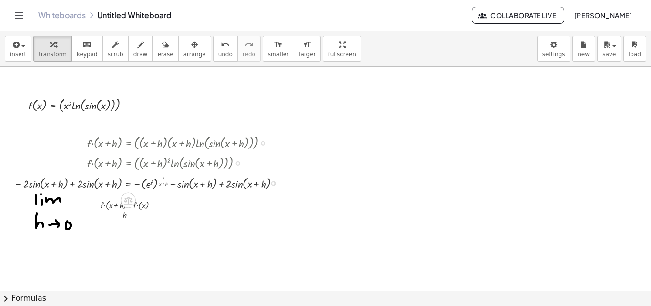
click at [221, 181] on div at bounding box center [150, 182] width 281 height 18
click at [32, 184] on div at bounding box center [145, 182] width 270 height 18
click at [72, 185] on div at bounding box center [145, 182] width 270 height 18
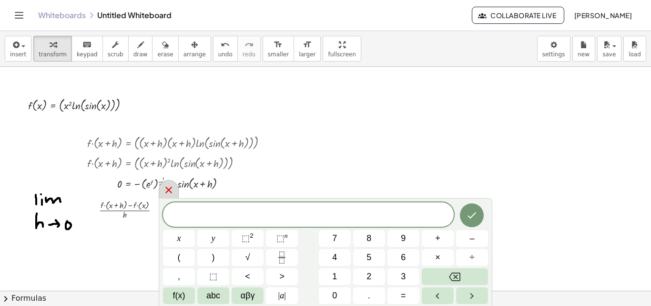
click at [172, 192] on icon at bounding box center [168, 189] width 11 height 11
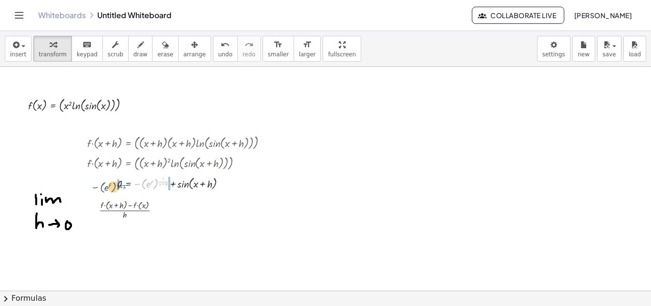
drag, startPoint x: 154, startPoint y: 182, endPoint x: 111, endPoint y: 185, distance: 43.0
click at [111, 185] on div at bounding box center [180, 182] width 197 height 18
click at [174, 185] on div at bounding box center [180, 182] width 197 height 18
click at [104, 185] on div at bounding box center [180, 182] width 197 height 18
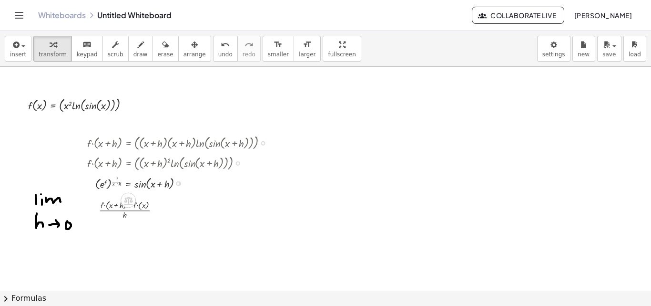
click at [104, 184] on div at bounding box center [180, 182] width 197 height 18
click at [105, 185] on div at bounding box center [180, 182] width 197 height 18
drag, startPoint x: 102, startPoint y: 184, endPoint x: 135, endPoint y: 184, distance: 32.9
click at [135, 184] on div at bounding box center [180, 182] width 197 height 18
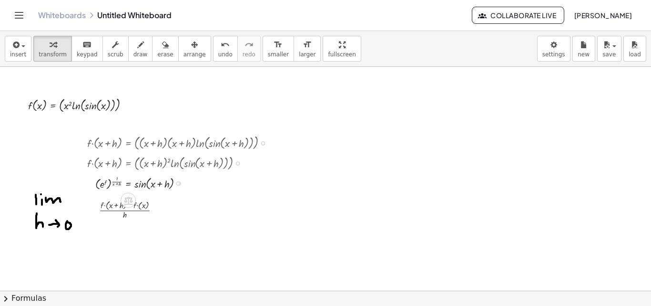
click at [112, 180] on div at bounding box center [180, 182] width 197 height 18
drag, startPoint x: 116, startPoint y: 180, endPoint x: 104, endPoint y: 193, distance: 17.5
click at [105, 184] on div at bounding box center [180, 182] width 197 height 18
drag, startPoint x: 105, startPoint y: 184, endPoint x: 161, endPoint y: 187, distance: 56.4
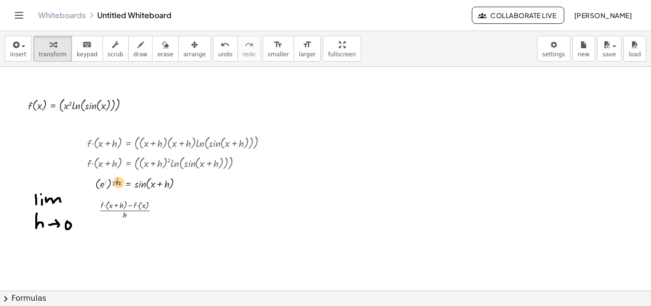
click at [161, 187] on div at bounding box center [180, 182] width 197 height 18
drag, startPoint x: 167, startPoint y: 185, endPoint x: 92, endPoint y: 183, distance: 75.3
click at [92, 183] on div at bounding box center [180, 182] width 197 height 18
click at [137, 188] on div at bounding box center [180, 182] width 197 height 18
drag, startPoint x: 139, startPoint y: 185, endPoint x: 135, endPoint y: 192, distance: 7.9
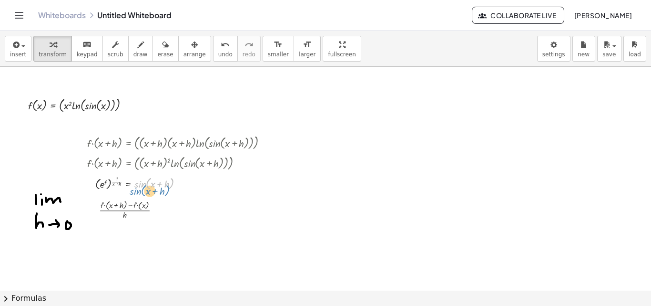
click at [135, 192] on div "· f · ( + x + h ) = ( · ( + x + h ) · ( + x + h ) · ln ( , sin ( , + x + h ) ) …" at bounding box center [171, 162] width 196 height 64
click at [158, 147] on div at bounding box center [180, 142] width 197 height 20
click at [94, 106] on div at bounding box center [82, 104] width 118 height 20
click at [63, 108] on div at bounding box center [82, 104] width 118 height 20
drag, startPoint x: 73, startPoint y: 108, endPoint x: 21, endPoint y: 115, distance: 52.4
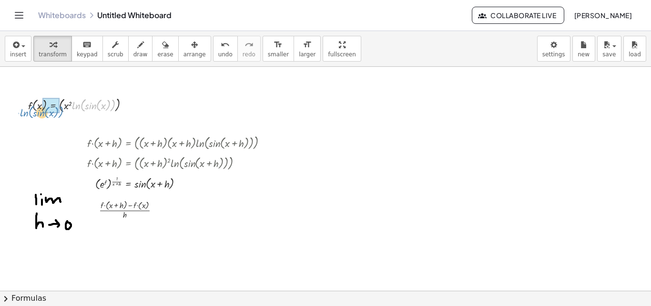
click at [21, 115] on div "f ( , x ) = ( · ( · x · x ) · ln ( , sin ( , x ) ) ) · ln ( , sin ( , x ) ) f (…" at bounding box center [72, 104] width 117 height 25
click at [48, 105] on div at bounding box center [77, 104] width 109 height 19
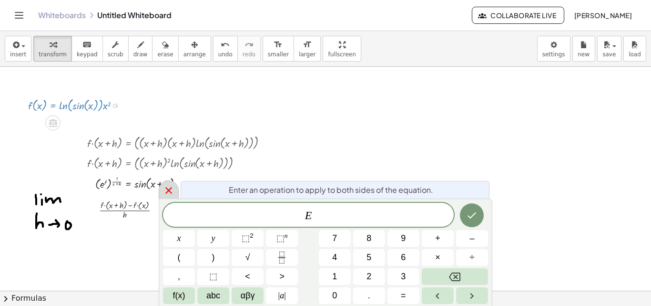
click at [172, 188] on icon at bounding box center [168, 190] width 7 height 7
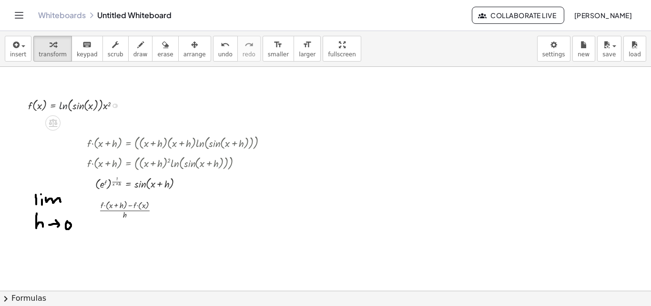
click at [63, 108] on div at bounding box center [77, 104] width 109 height 19
click at [72, 108] on div at bounding box center [77, 104] width 109 height 19
click at [92, 106] on div at bounding box center [77, 104] width 109 height 19
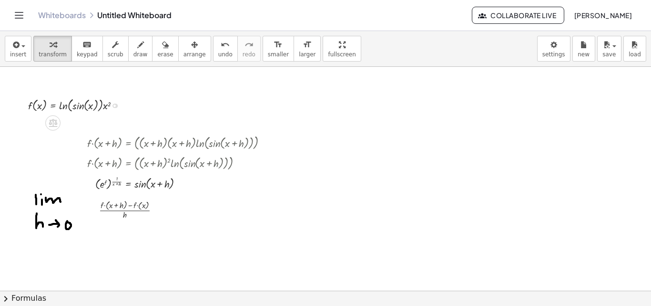
click at [104, 103] on div at bounding box center [77, 104] width 109 height 19
click at [85, 102] on div at bounding box center [76, 104] width 106 height 19
drag, startPoint x: 85, startPoint y: 102, endPoint x: 112, endPoint y: 107, distance: 27.6
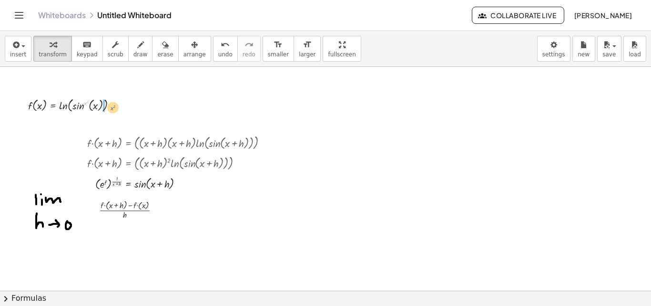
click at [112, 107] on div at bounding box center [76, 104] width 106 height 19
drag, startPoint x: 107, startPoint y: 107, endPoint x: 79, endPoint y: 101, distance: 28.2
click at [79, 101] on div at bounding box center [77, 104] width 109 height 19
click at [86, 107] on div at bounding box center [76, 104] width 106 height 19
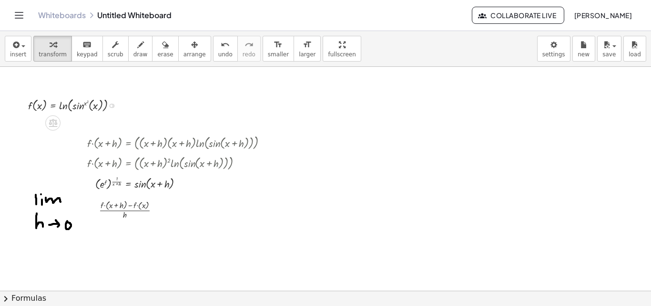
click at [84, 103] on div at bounding box center [76, 104] width 106 height 19
click at [94, 105] on div at bounding box center [76, 104] width 106 height 19
click at [76, 106] on div at bounding box center [76, 104] width 106 height 19
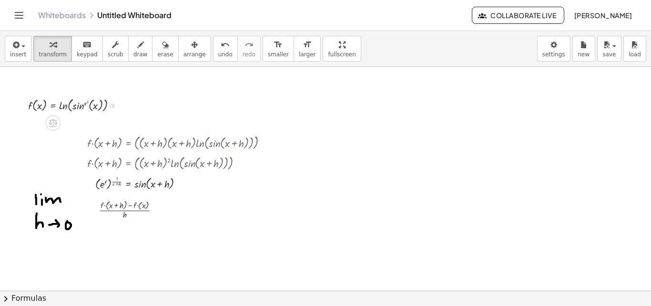
click at [76, 106] on div at bounding box center [76, 104] width 106 height 19
drag, startPoint x: 84, startPoint y: 102, endPoint x: 49, endPoint y: 103, distance: 35.3
click at [49, 103] on div at bounding box center [76, 104] width 106 height 19
click at [60, 106] on div at bounding box center [77, 104] width 109 height 19
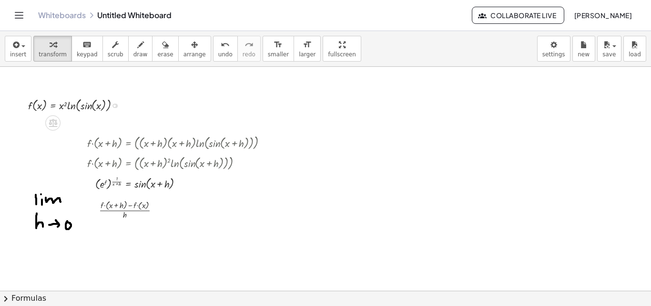
click at [72, 106] on div at bounding box center [77, 104] width 109 height 19
click at [167, 144] on div at bounding box center [180, 142] width 197 height 20
click at [162, 166] on div at bounding box center [180, 162] width 197 height 20
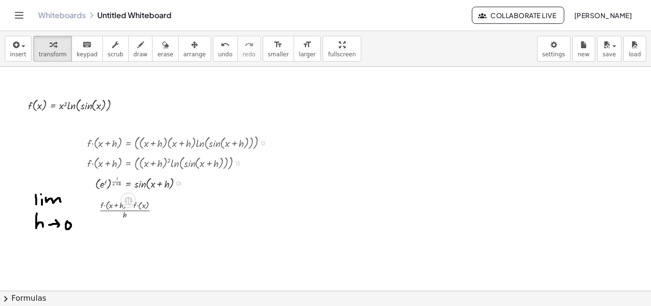
click at [195, 166] on div at bounding box center [180, 162] width 197 height 20
click at [181, 163] on div at bounding box center [180, 162] width 197 height 20
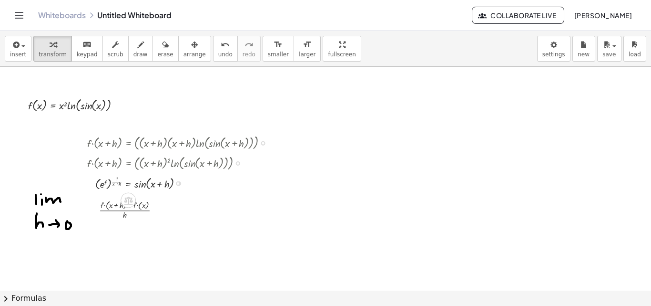
drag, startPoint x: 181, startPoint y: 163, endPoint x: 171, endPoint y: 169, distance: 11.5
click at [171, 169] on div at bounding box center [180, 162] width 197 height 20
click at [154, 163] on div at bounding box center [180, 162] width 197 height 20
click at [149, 187] on div at bounding box center [180, 182] width 197 height 18
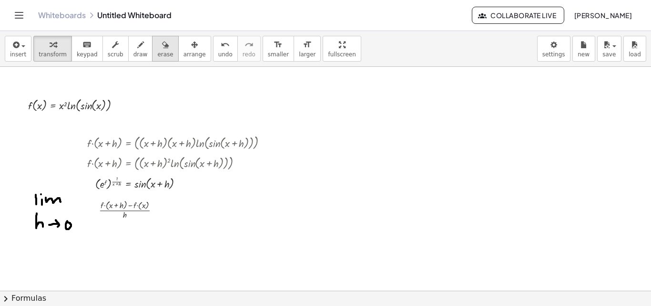
click at [160, 47] on button "erase" at bounding box center [165, 49] width 26 height 26
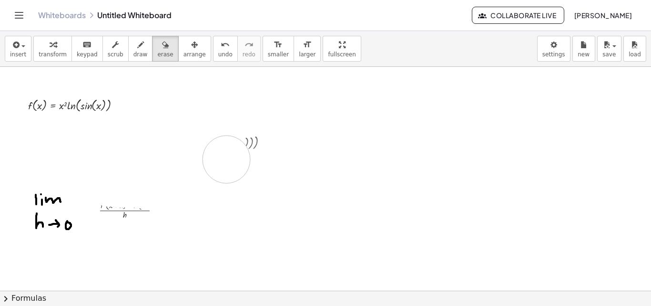
drag, startPoint x: 170, startPoint y: 183, endPoint x: 237, endPoint y: 161, distance: 71.1
drag, startPoint x: 266, startPoint y: 168, endPoint x: 51, endPoint y: 167, distance: 215.4
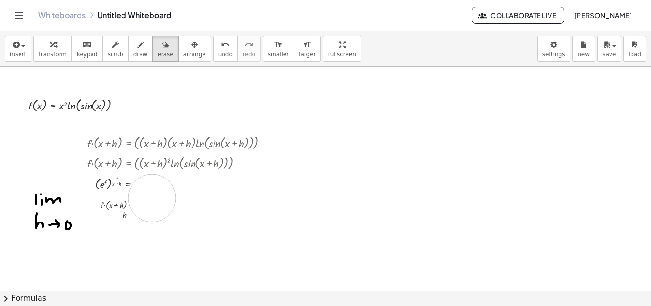
drag, startPoint x: 161, startPoint y: 197, endPoint x: 11, endPoint y: 211, distance: 149.9
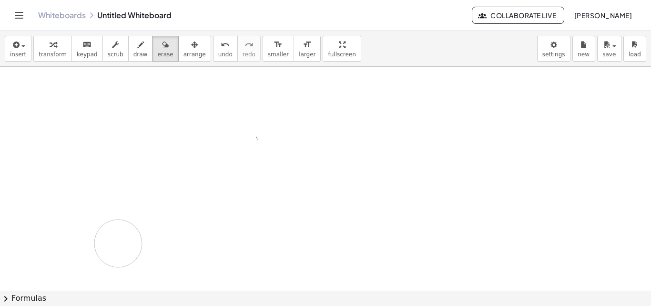
drag, startPoint x: 57, startPoint y: 202, endPoint x: 118, endPoint y: 245, distance: 74.5
